Goal: Task Accomplishment & Management: Use online tool/utility

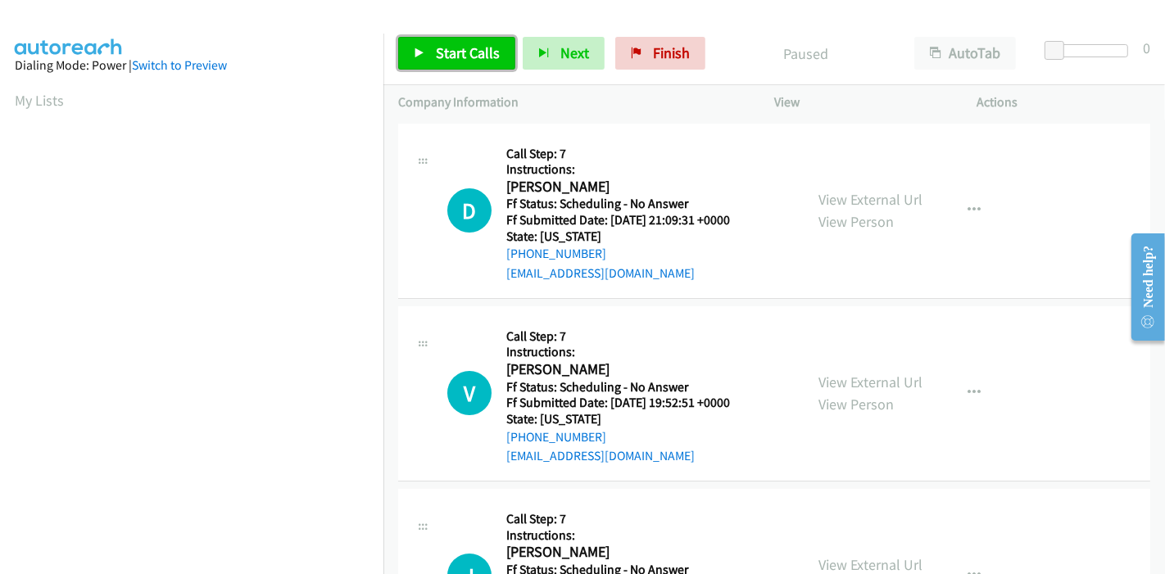
click at [442, 57] on span "Start Calls" at bounding box center [468, 52] width 64 height 19
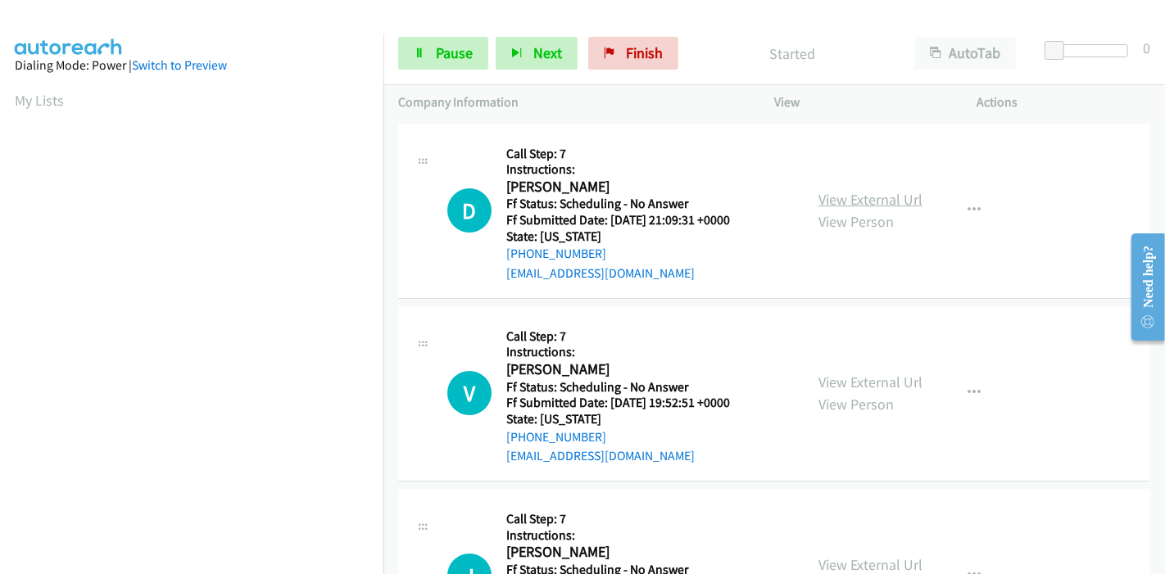
click at [847, 197] on link "View External Url" at bounding box center [870, 199] width 104 height 19
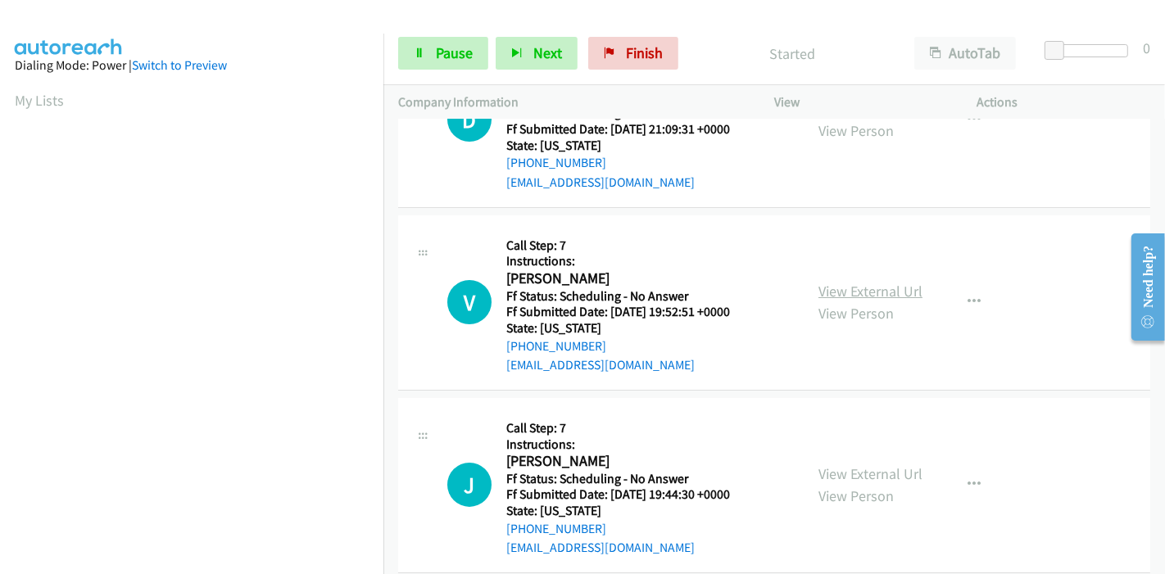
click at [875, 293] on link "View External Url" at bounding box center [870, 291] width 104 height 19
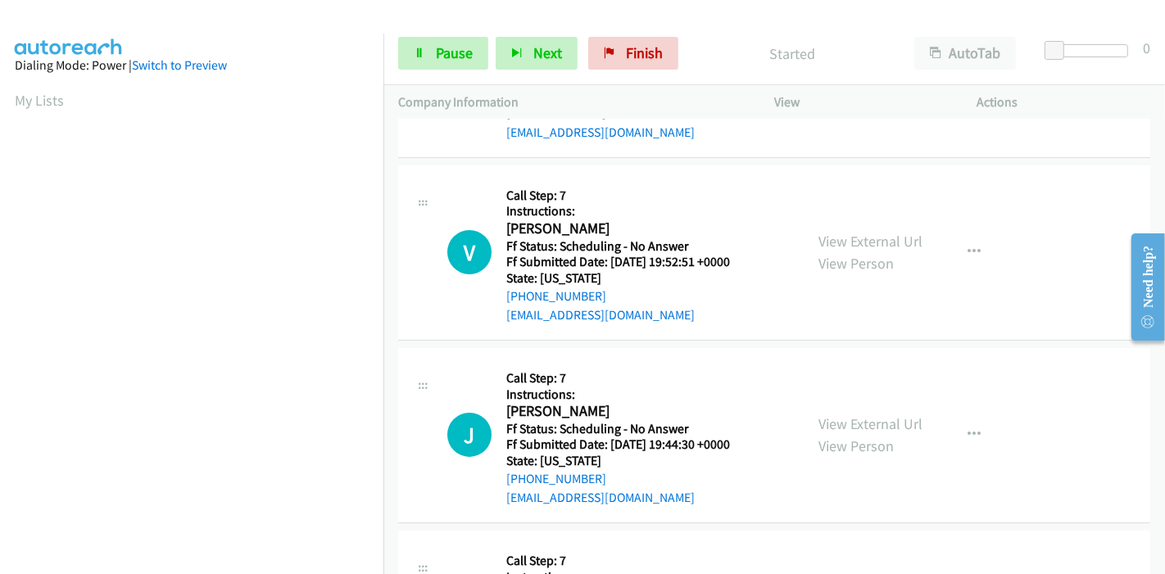
scroll to position [182, 0]
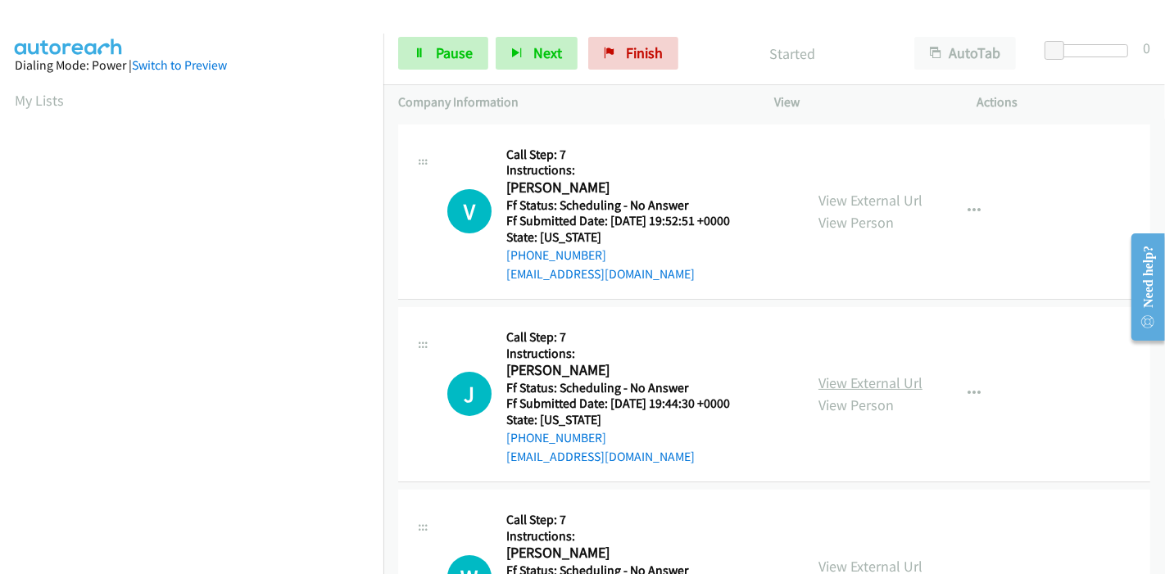
click at [848, 377] on link "View External Url" at bounding box center [870, 382] width 104 height 19
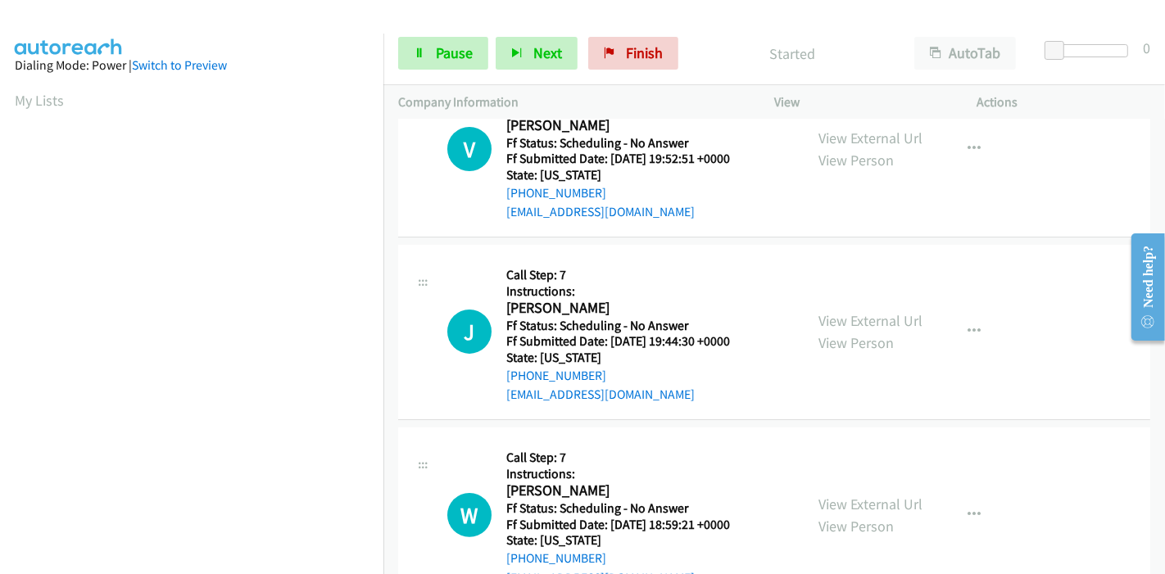
scroll to position [273, 0]
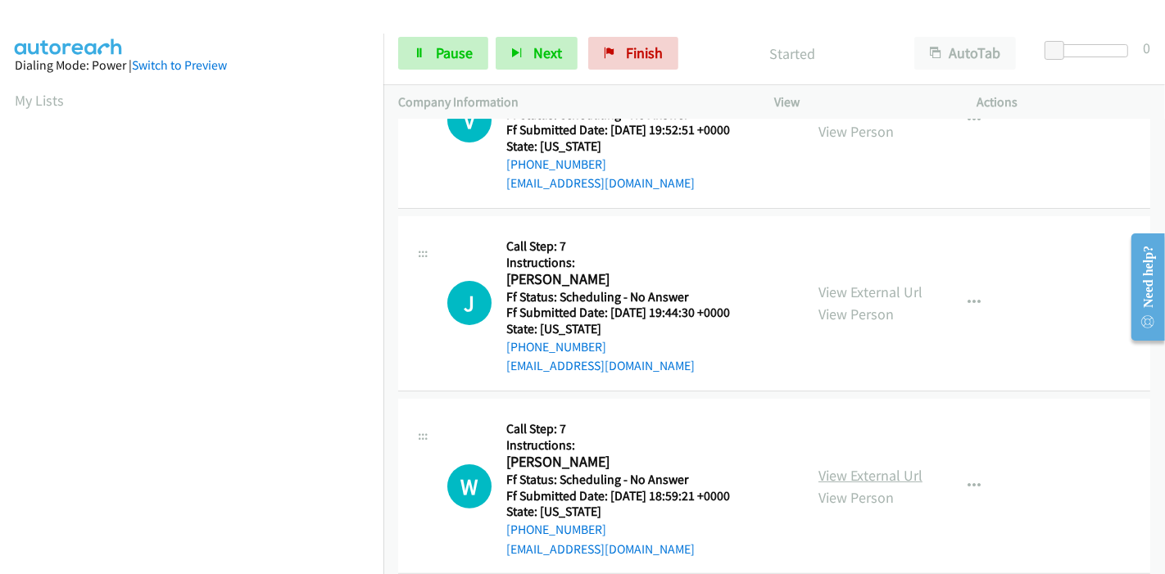
click at [868, 466] on link "View External Url" at bounding box center [870, 475] width 104 height 19
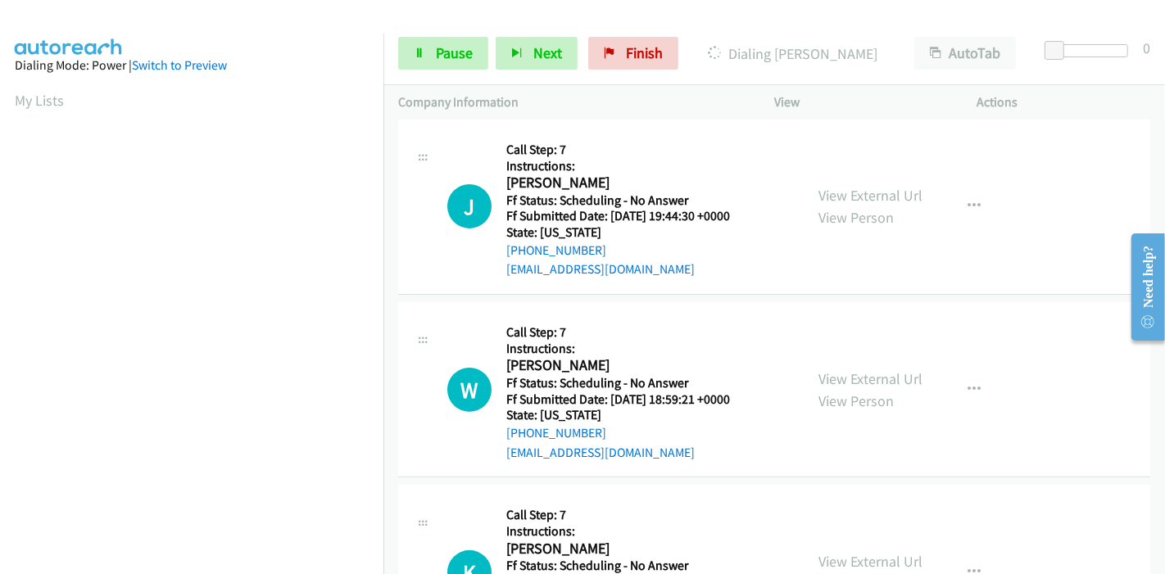
scroll to position [455, 0]
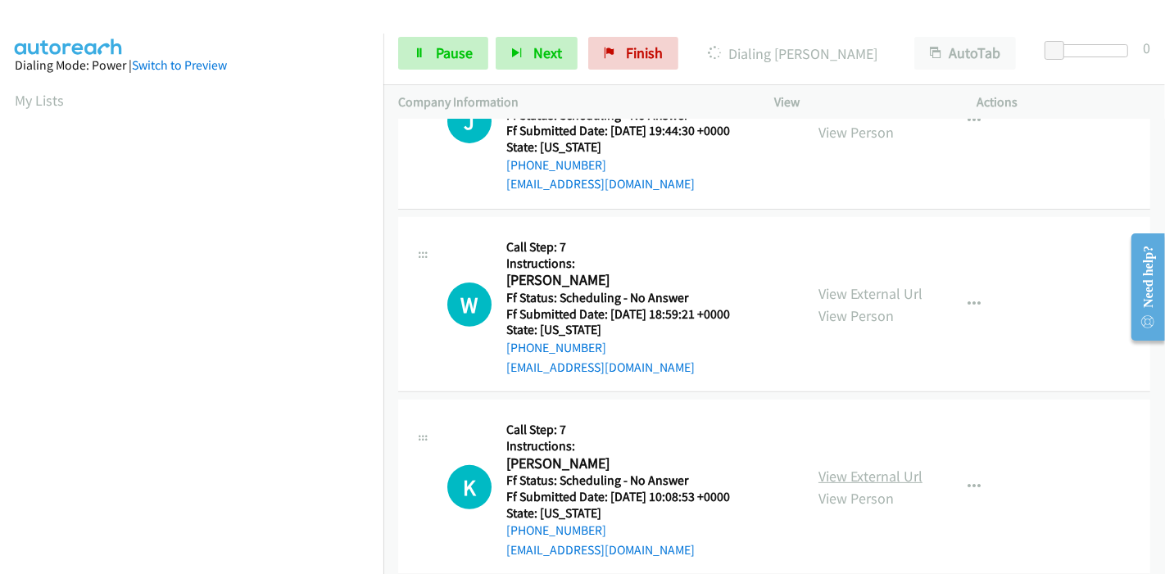
click at [837, 478] on link "View External Url" at bounding box center [870, 476] width 104 height 19
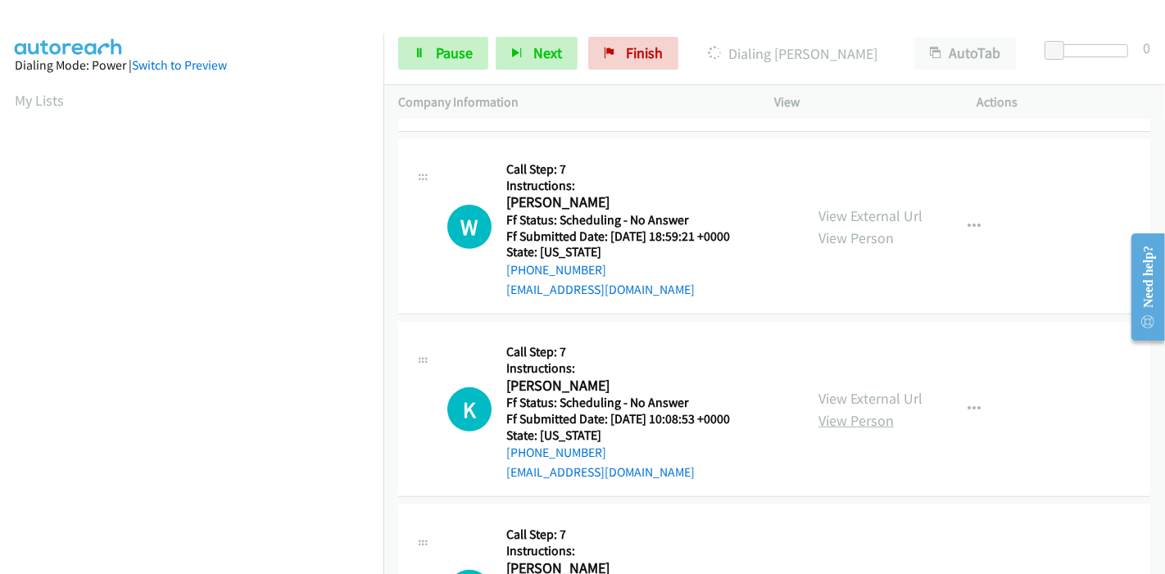
scroll to position [636, 0]
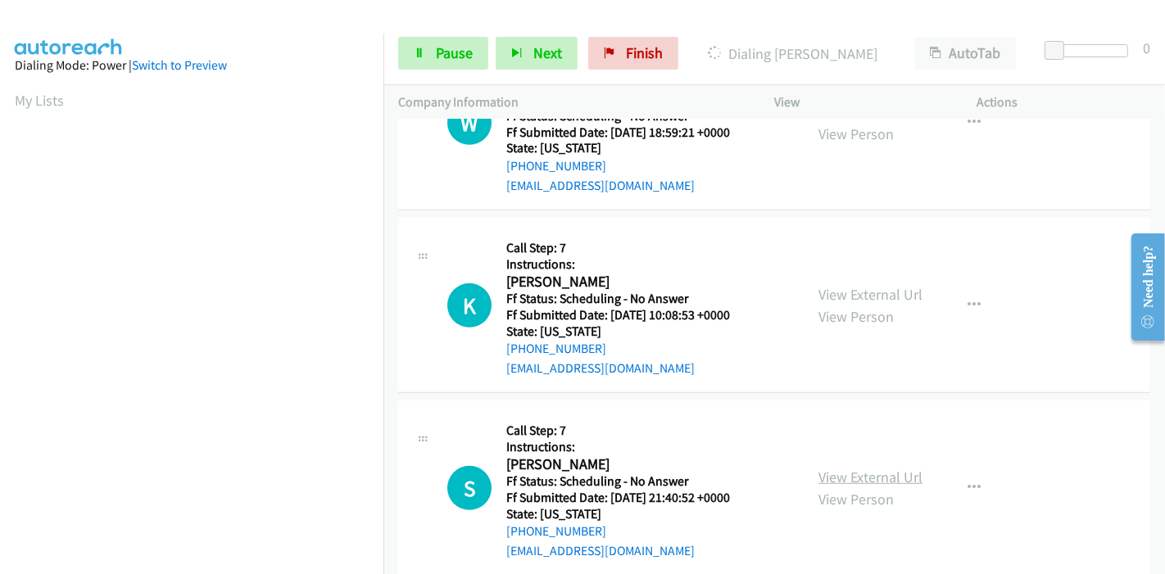
click at [833, 468] on link "View External Url" at bounding box center [870, 477] width 104 height 19
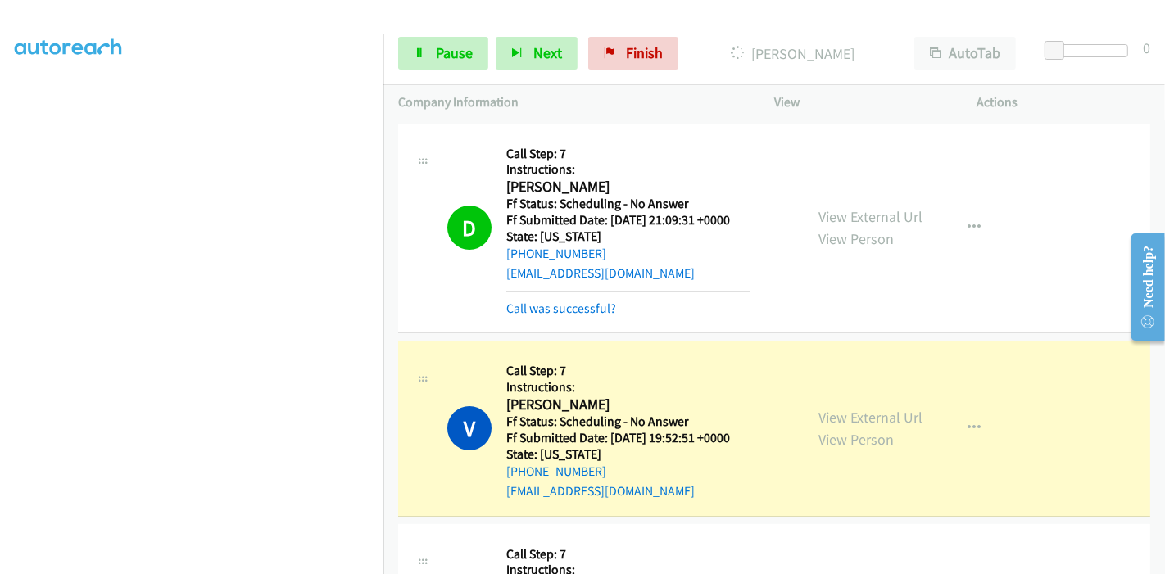
scroll to position [346, 0]
click at [547, 309] on link "Call was successful?" at bounding box center [561, 309] width 110 height 16
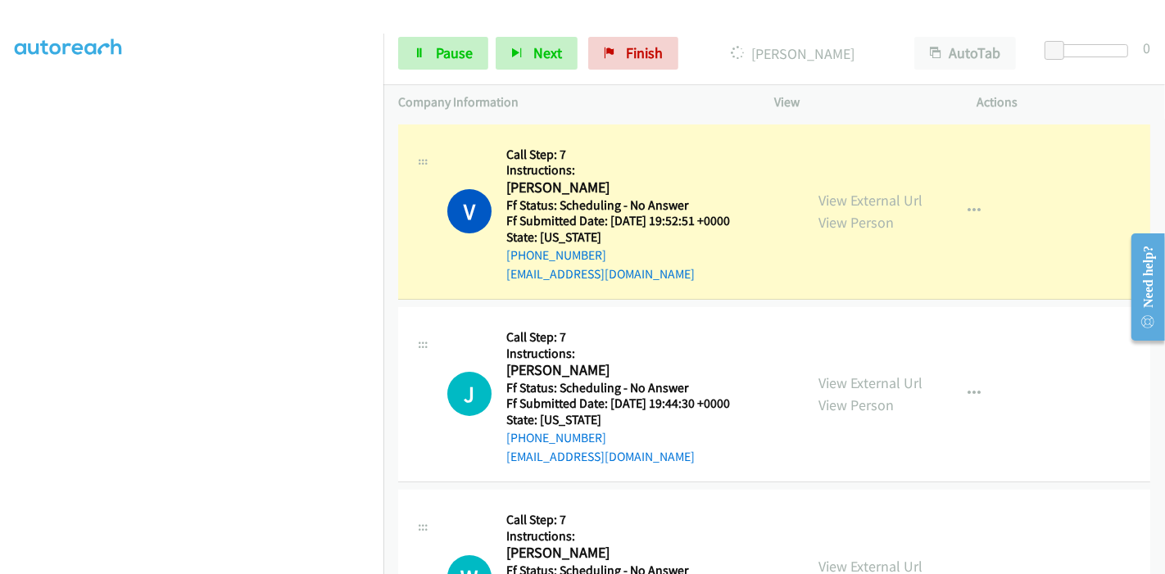
scroll to position [0, 0]
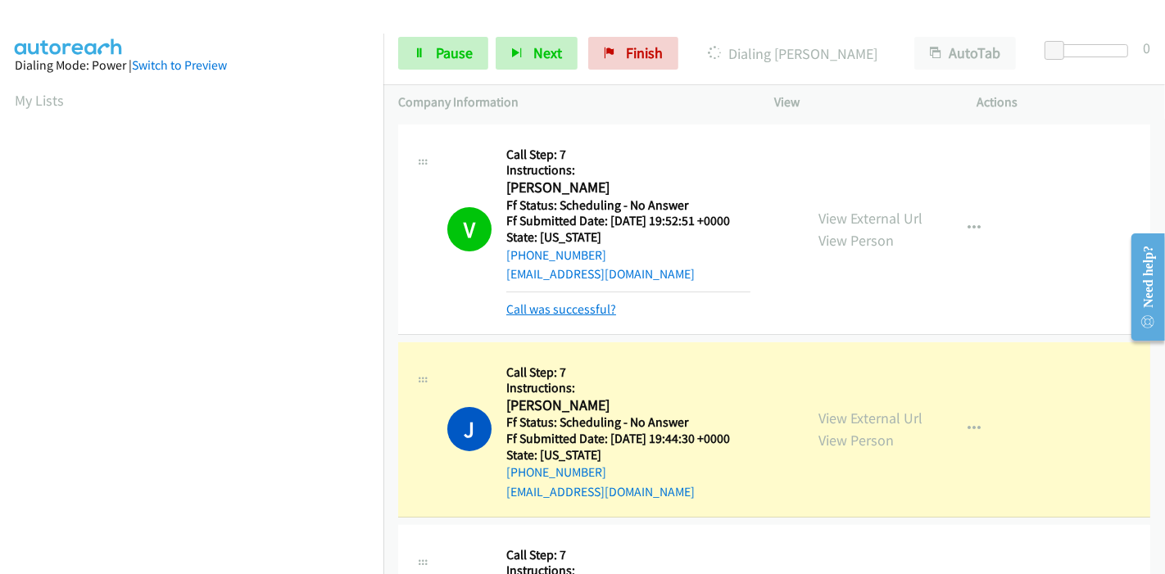
click at [559, 307] on link "Call was successful?" at bounding box center [561, 309] width 110 height 16
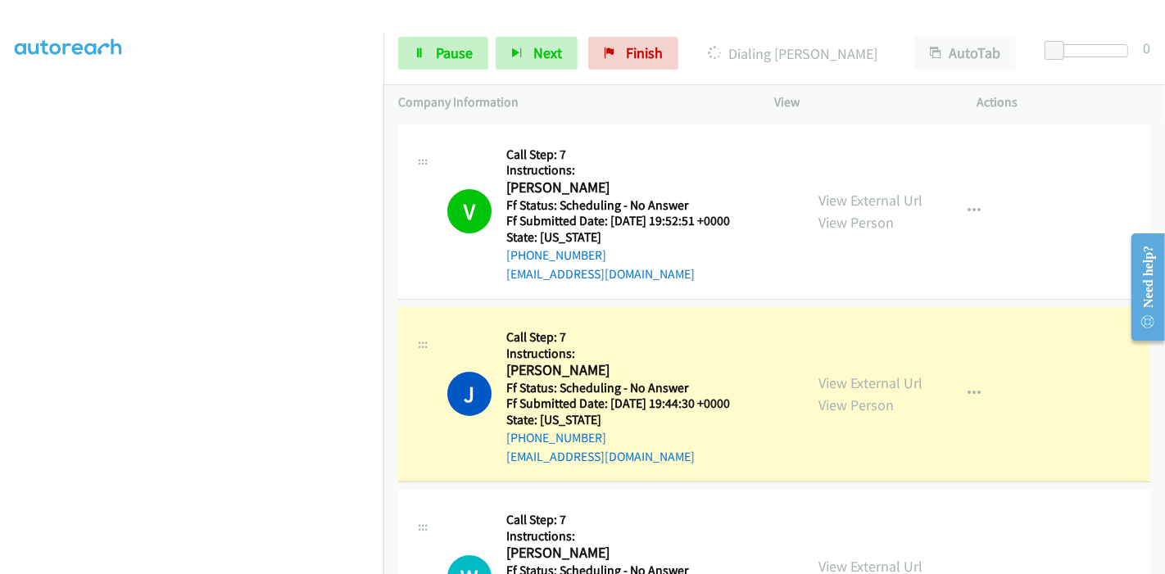
scroll to position [346, 0]
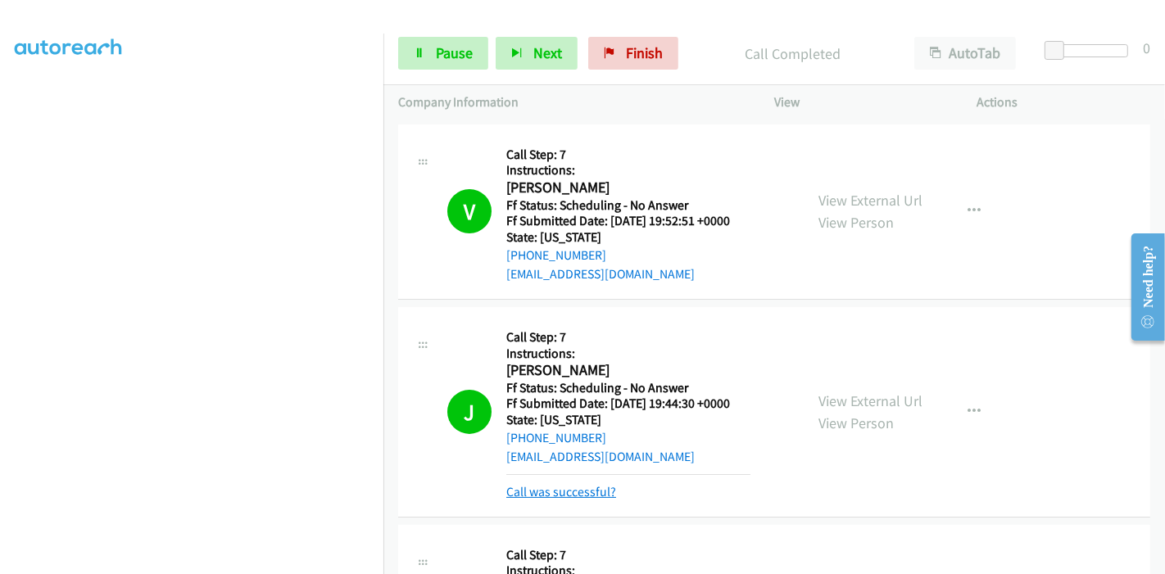
click at [545, 491] on link "Call was successful?" at bounding box center [561, 492] width 110 height 16
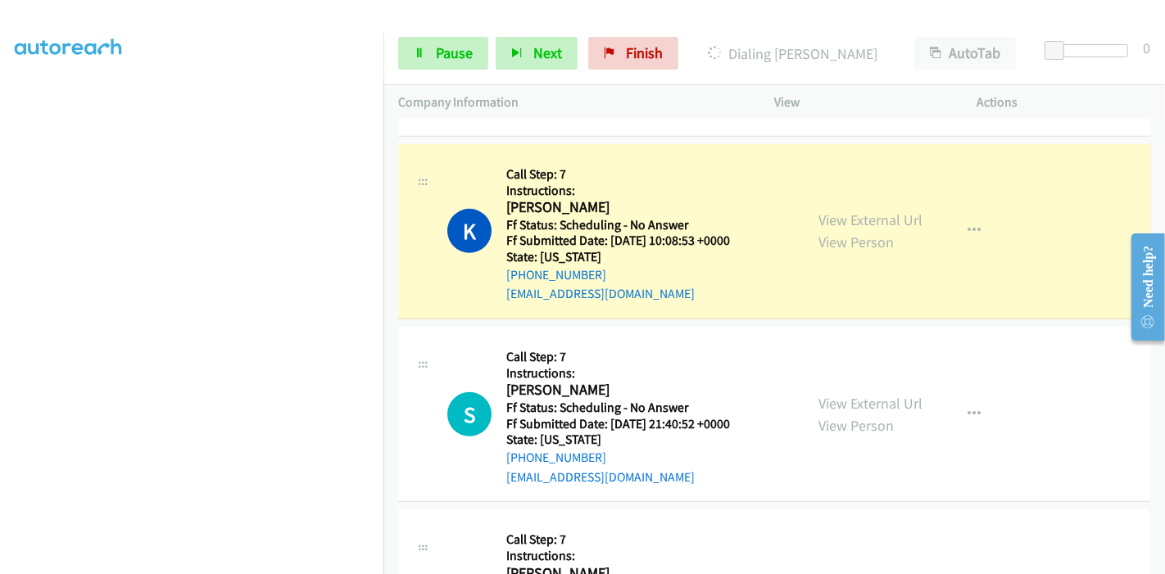
scroll to position [0, 0]
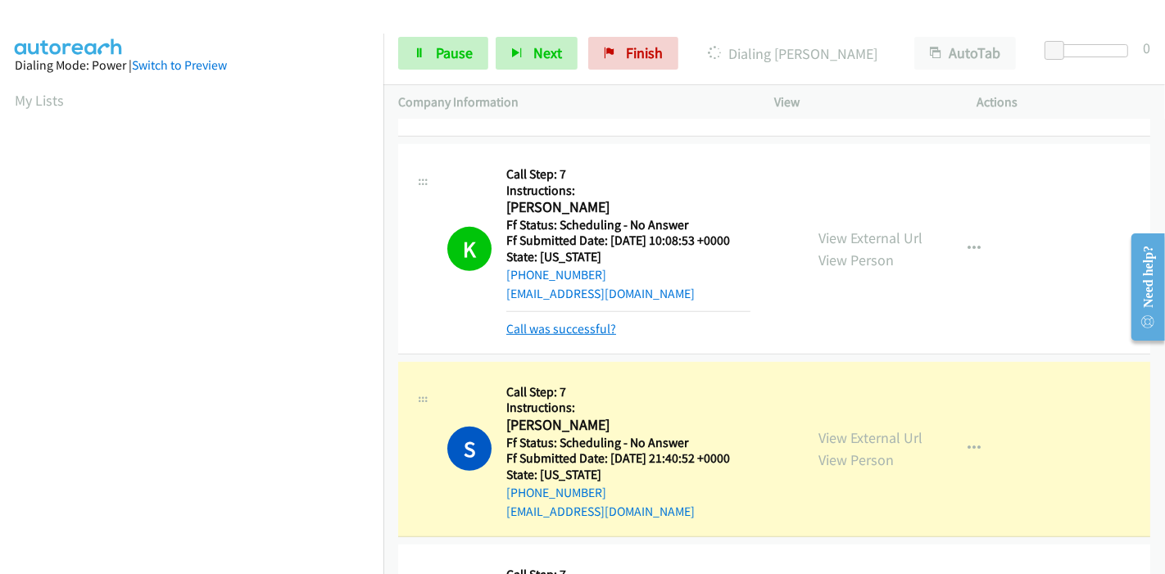
click at [561, 321] on link "Call was successful?" at bounding box center [561, 329] width 110 height 16
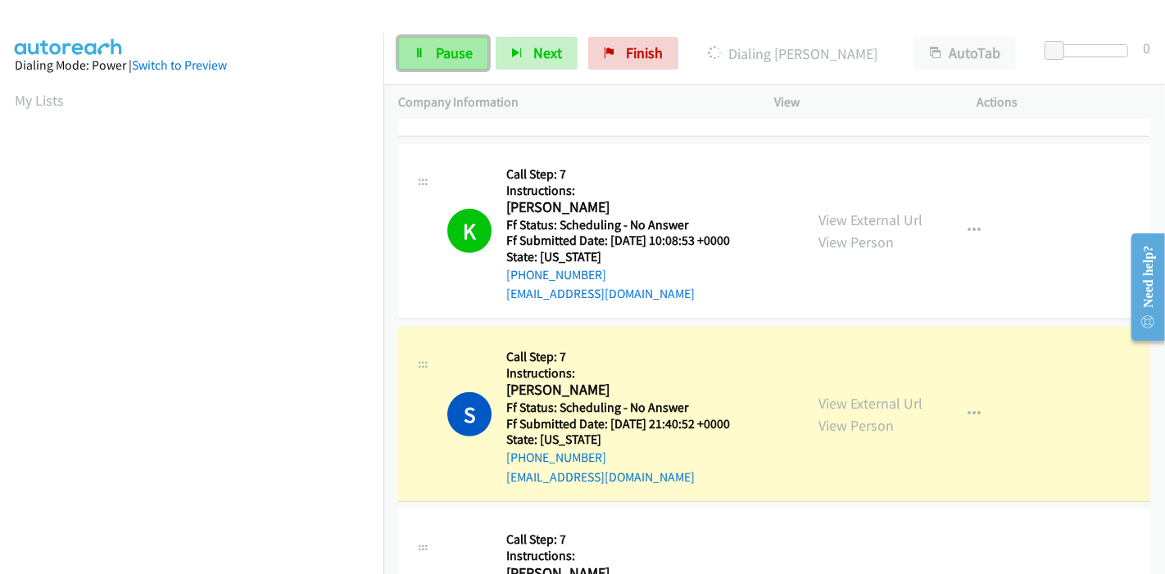
click at [461, 64] on link "Pause" at bounding box center [443, 53] width 90 height 33
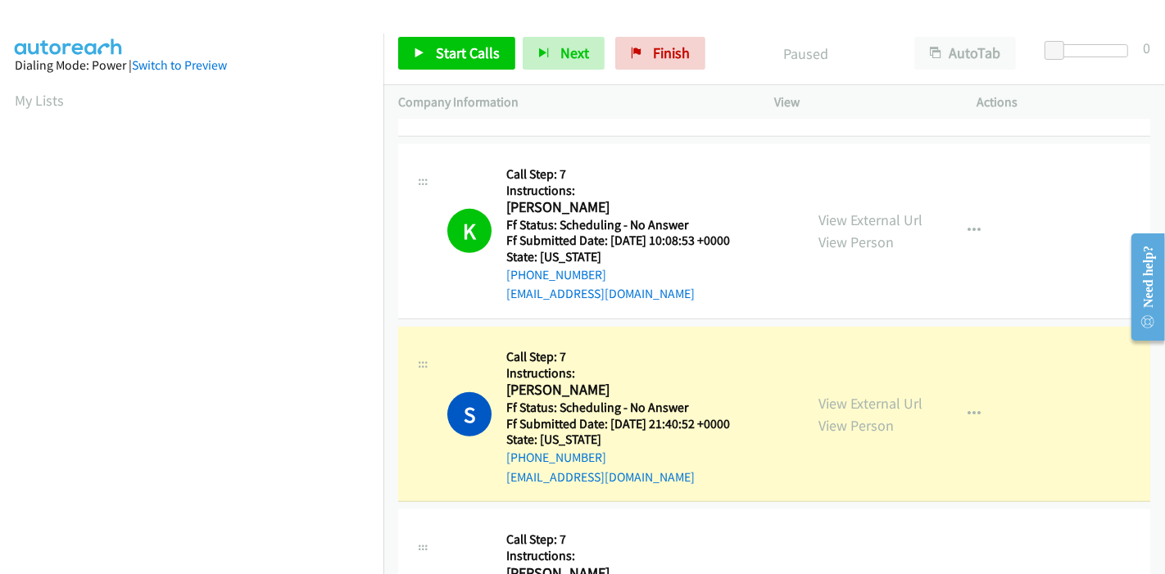
scroll to position [346, 0]
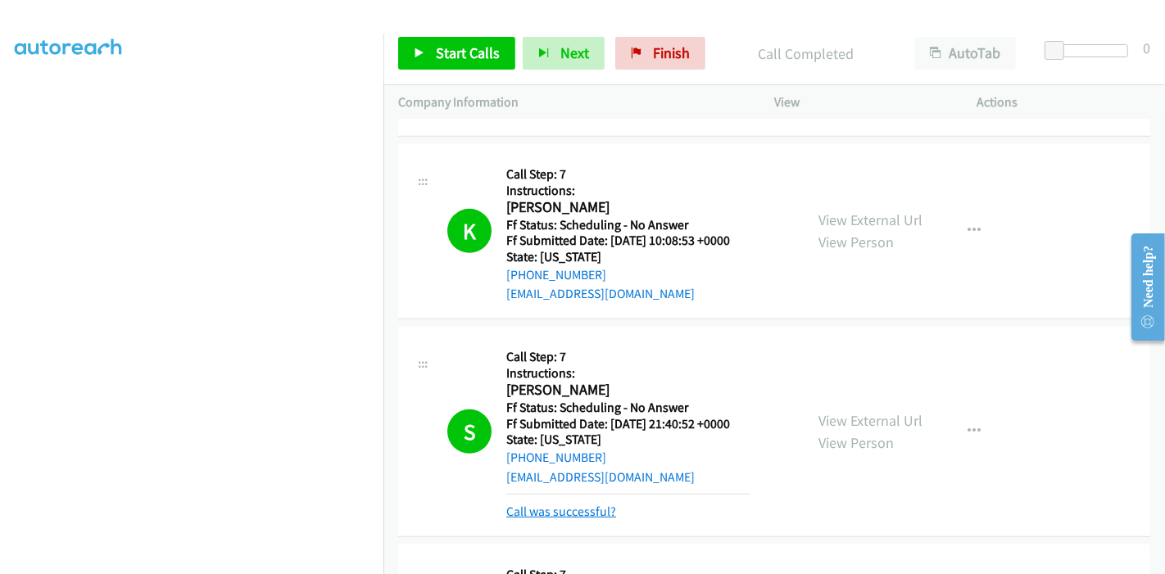
click at [563, 512] on link "Call was successful?" at bounding box center [561, 512] width 110 height 16
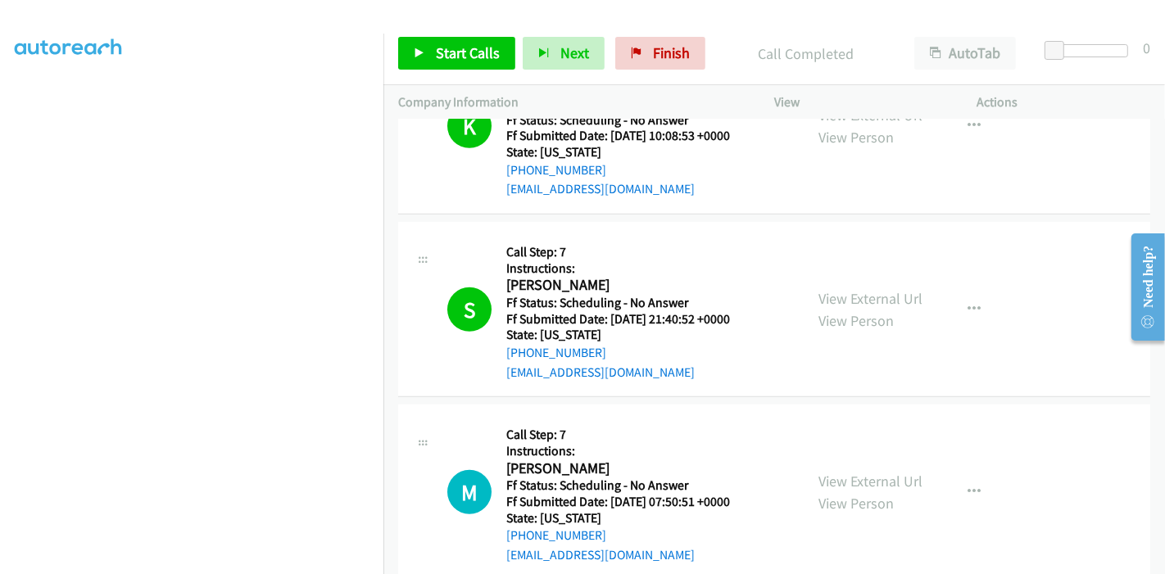
scroll to position [927, 0]
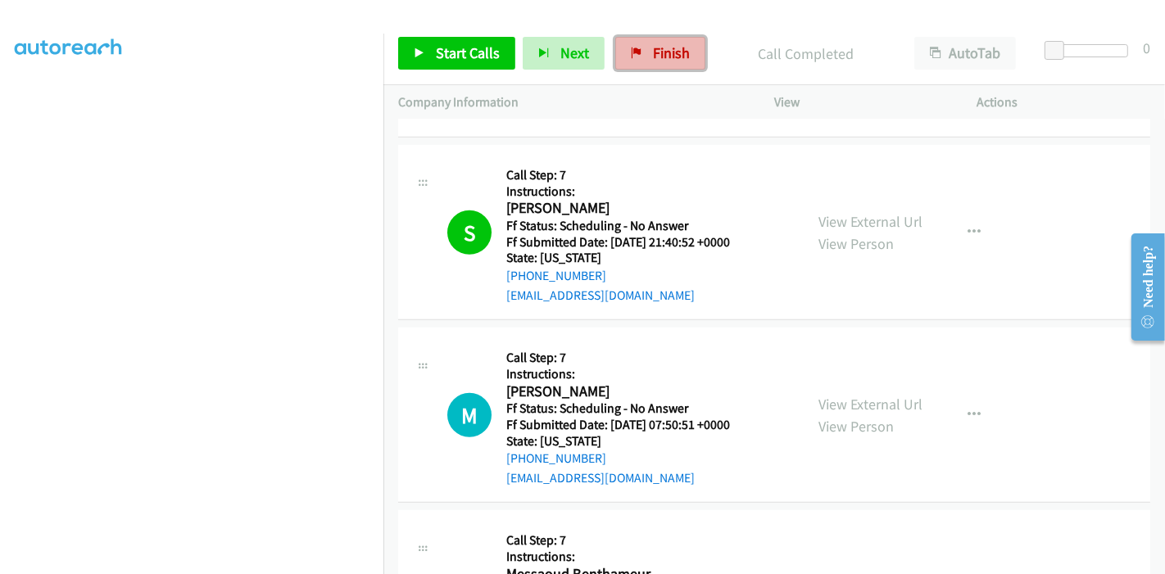
click at [631, 50] on icon at bounding box center [636, 53] width 11 height 11
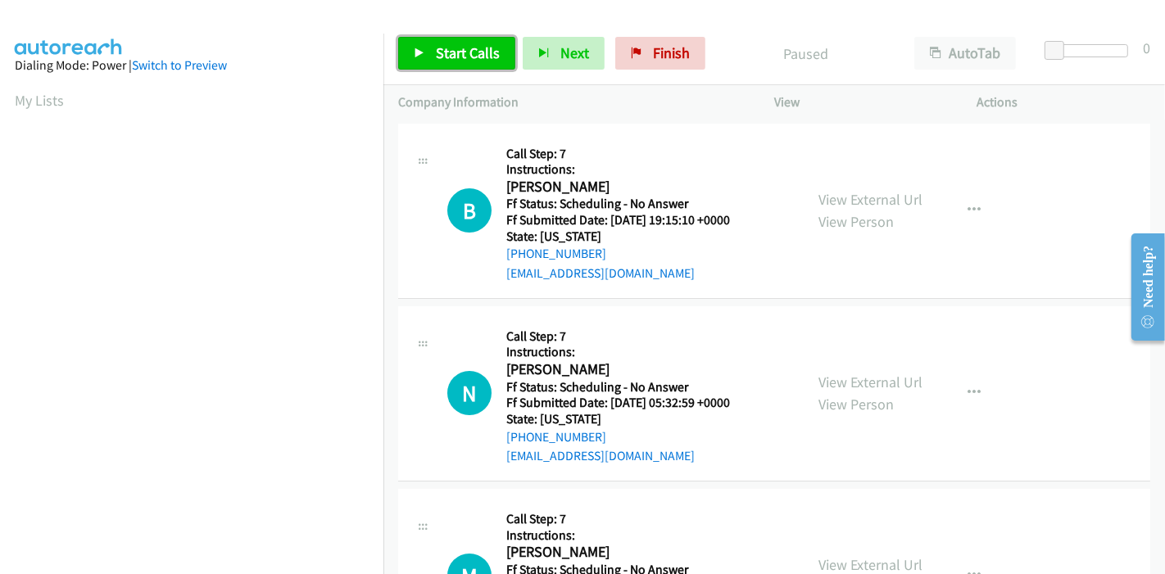
click at [426, 53] on link "Start Calls" at bounding box center [456, 53] width 117 height 33
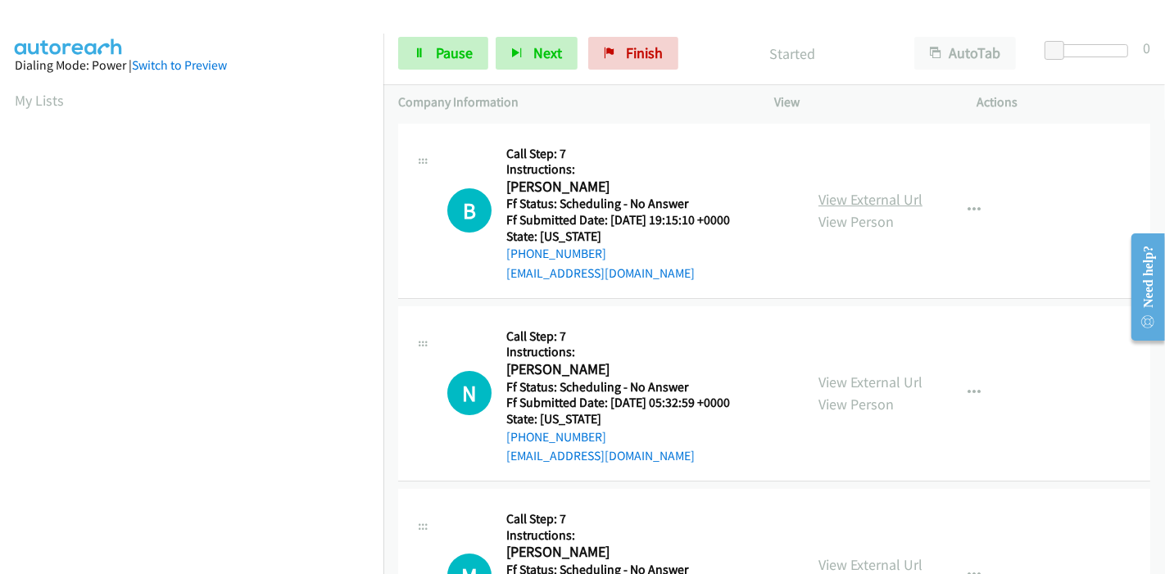
click at [856, 192] on link "View External Url" at bounding box center [870, 199] width 104 height 19
click at [436, 52] on span "Pause" at bounding box center [454, 52] width 37 height 19
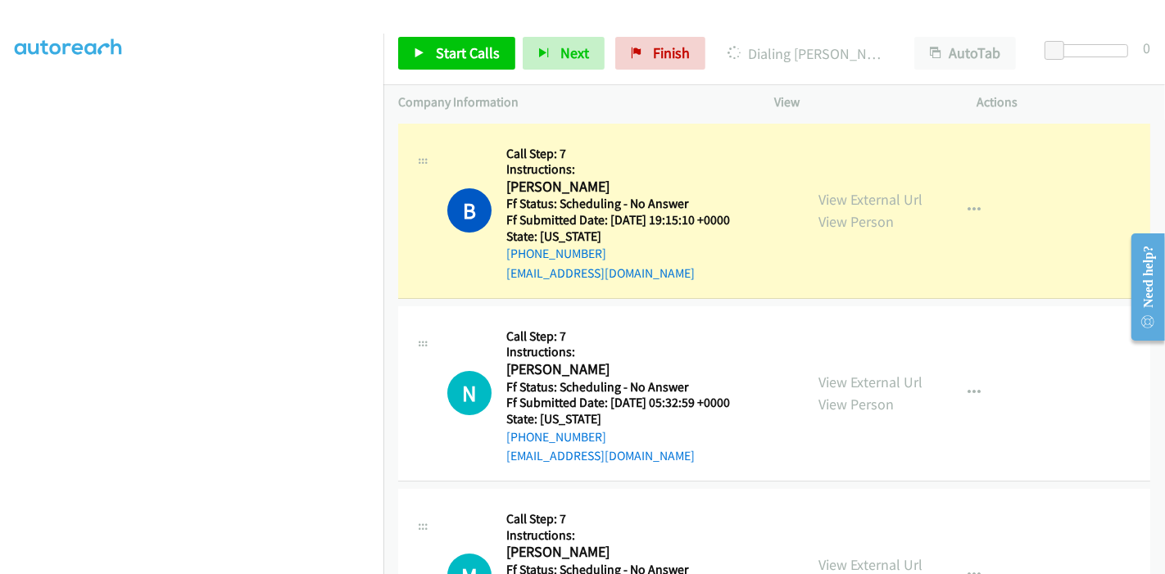
scroll to position [346, 0]
